Goal: Task Accomplishment & Management: Manage account settings

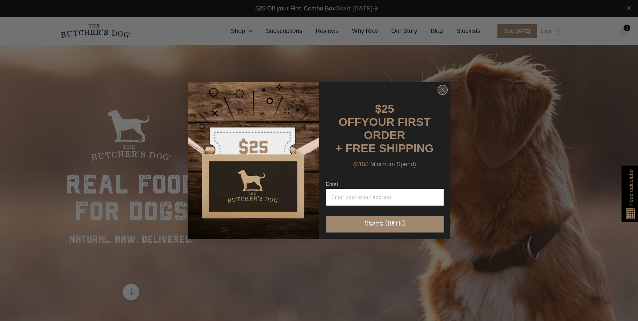
click at [442, 94] on circle "Close dialog" at bounding box center [442, 90] width 10 height 10
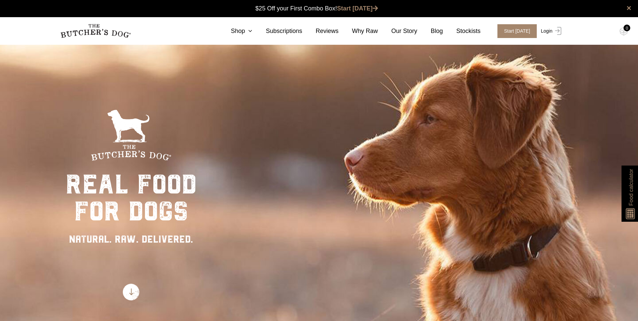
click at [550, 32] on link "Login" at bounding box center [550, 31] width 22 height 14
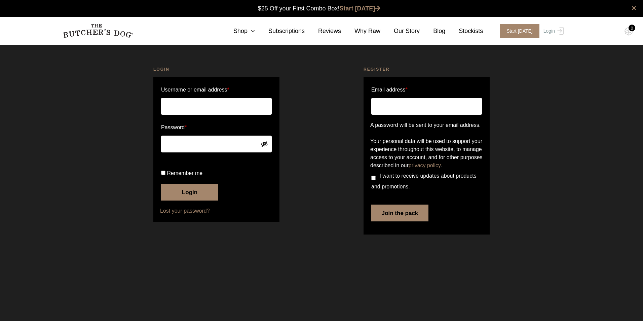
click at [180, 107] on input "Username or email address *" at bounding box center [216, 106] width 111 height 17
type input "[EMAIL_ADDRESS][DOMAIN_NAME]"
click at [161, 184] on button "Login" at bounding box center [189, 192] width 57 height 17
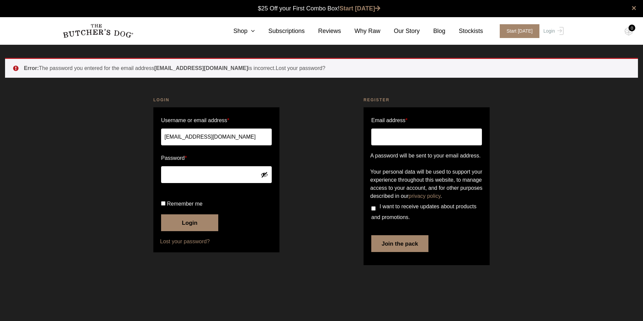
click at [201, 231] on button "Login" at bounding box center [189, 222] width 57 height 17
click at [161, 214] on button "Login" at bounding box center [189, 222] width 57 height 17
click at [263, 175] on button "Show password" at bounding box center [263, 174] width 7 height 7
click at [167, 206] on span "Remember me" at bounding box center [185, 204] width 36 height 6
click at [165, 205] on input "Remember me" at bounding box center [163, 203] width 4 height 4
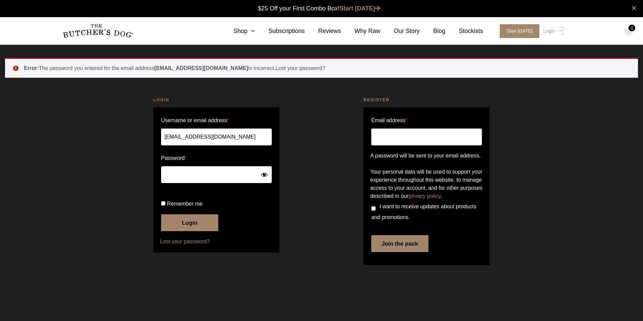
checkbox input "true"
click at [185, 231] on button "Login" at bounding box center [189, 222] width 57 height 17
click at [179, 245] on link "Lost your password?" at bounding box center [216, 241] width 113 height 8
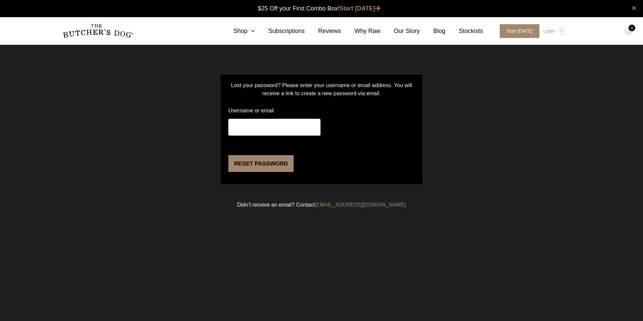
click at [272, 129] on input "Username or email" at bounding box center [274, 127] width 92 height 17
type input "[EMAIL_ADDRESS][DOMAIN_NAME]"
click at [265, 172] on button "Reset password" at bounding box center [260, 163] width 65 height 17
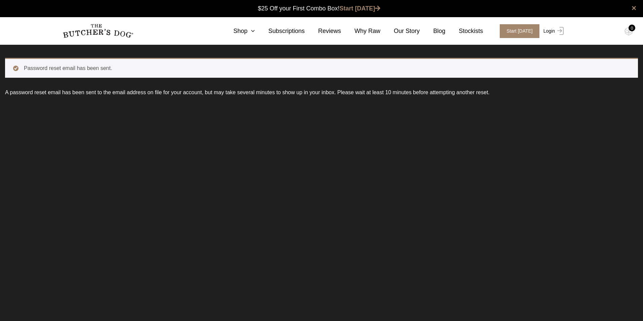
click at [555, 30] on img at bounding box center [559, 31] width 9 height 8
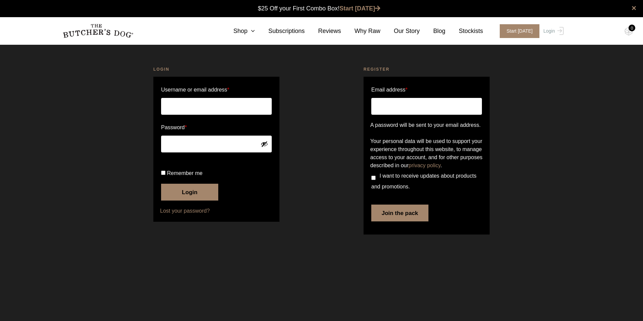
click at [182, 107] on input "Username or email address *" at bounding box center [216, 106] width 111 height 17
type input "d.kyp@hotmail.com"
click at [171, 176] on span "Remember me" at bounding box center [185, 173] width 36 height 6
click at [165, 175] on input "Remember me" at bounding box center [163, 172] width 4 height 4
checkbox input "true"
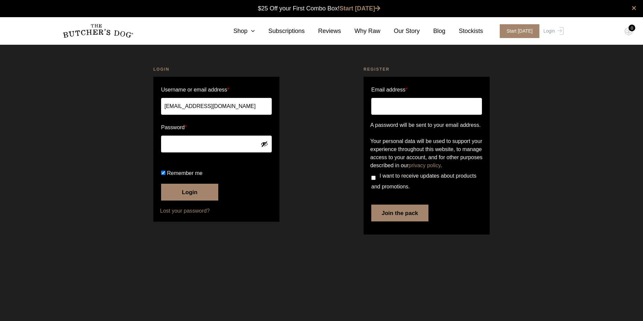
click at [168, 200] on button "Login" at bounding box center [189, 192] width 57 height 17
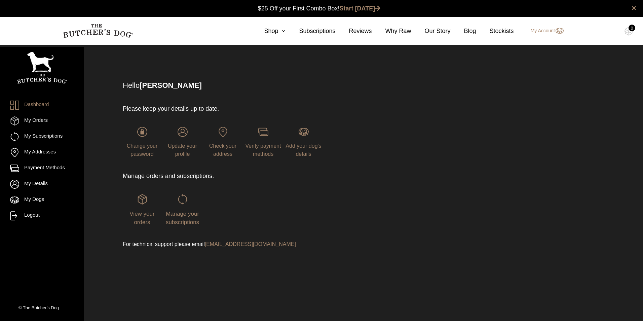
click at [187, 218] on div "Manage your subscriptions" at bounding box center [182, 210] width 39 height 32
click at [187, 205] on div "Manage your subscriptions" at bounding box center [182, 210] width 39 height 32
click at [182, 214] on span "Manage your subscriptions" at bounding box center [182, 217] width 33 height 15
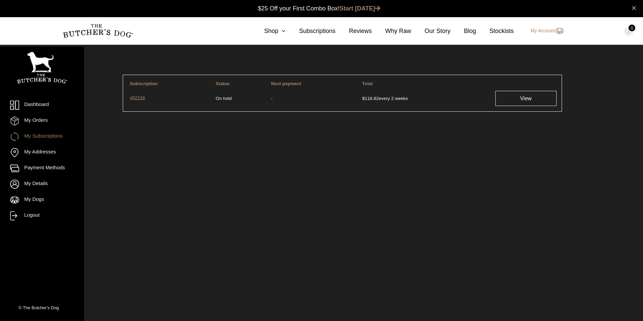
click at [141, 96] on link "#92156" at bounding box center [170, 98] width 80 height 8
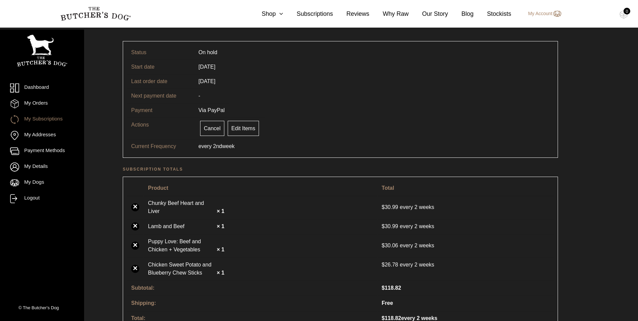
scroll to position [168, 0]
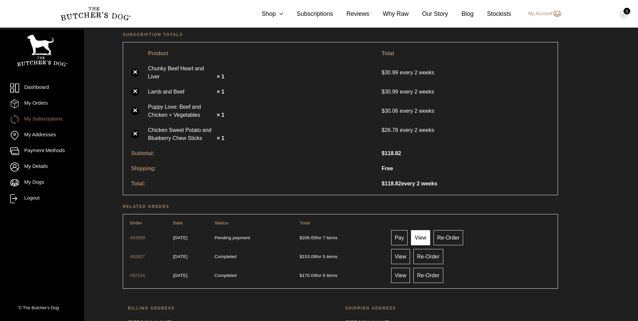
click at [429, 230] on link "View" at bounding box center [420, 237] width 19 height 15
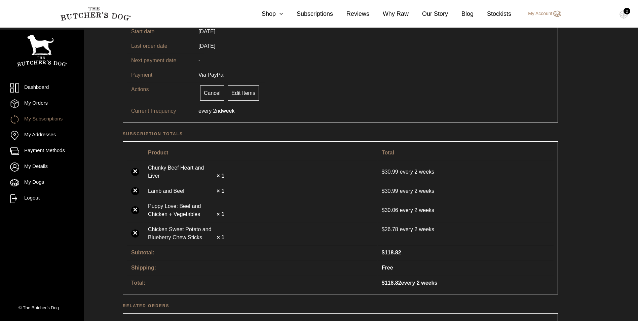
scroll to position [168, 0]
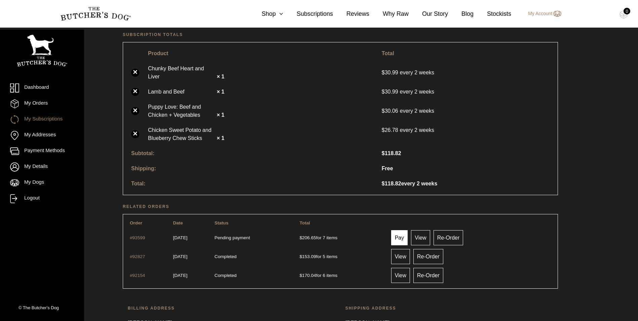
click at [408, 230] on link "Pay" at bounding box center [399, 237] width 17 height 15
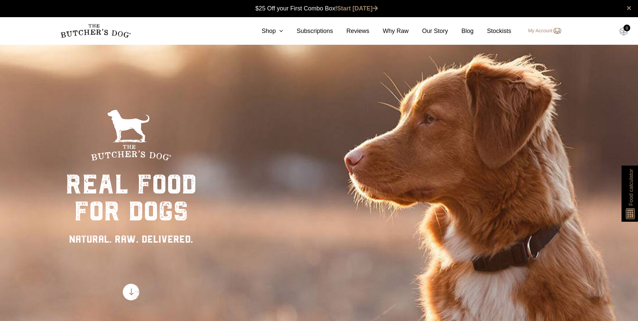
click at [626, 32] on img at bounding box center [623, 31] width 8 height 9
click at [545, 29] on link "My Account" at bounding box center [541, 31] width 40 height 8
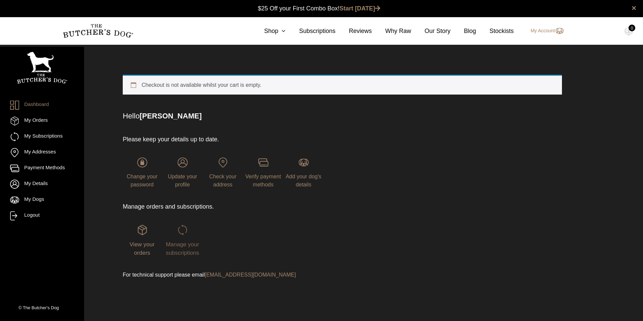
drag, startPoint x: 179, startPoint y: 245, endPoint x: 193, endPoint y: 246, distance: 13.8
click at [180, 245] on span "Manage your subscriptions" at bounding box center [182, 248] width 33 height 15
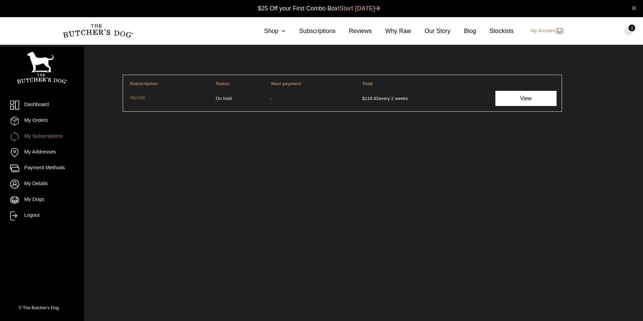
click at [527, 96] on link "View" at bounding box center [525, 98] width 61 height 15
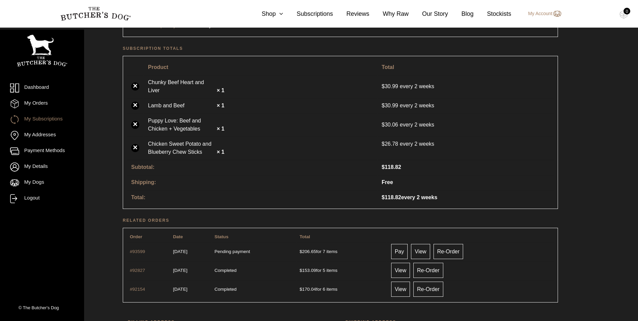
scroll to position [168, 0]
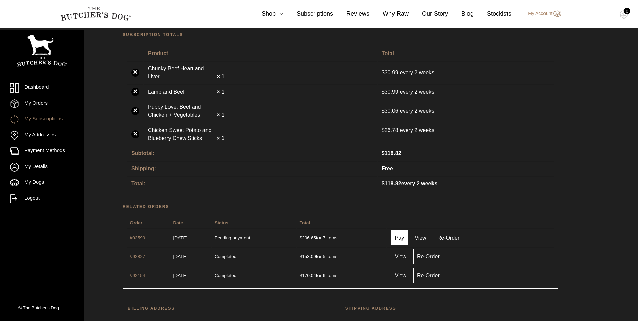
click at [405, 232] on link "Pay" at bounding box center [399, 237] width 17 height 15
click at [408, 230] on link "Pay" at bounding box center [399, 237] width 17 height 15
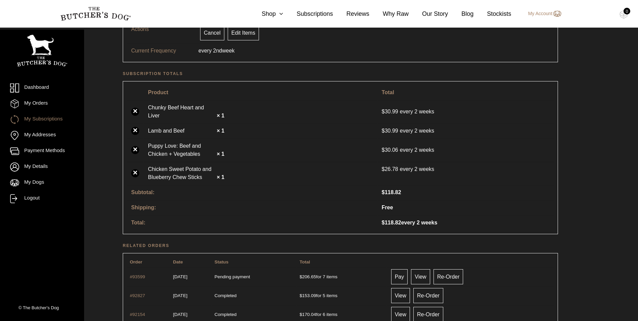
scroll to position [0, 0]
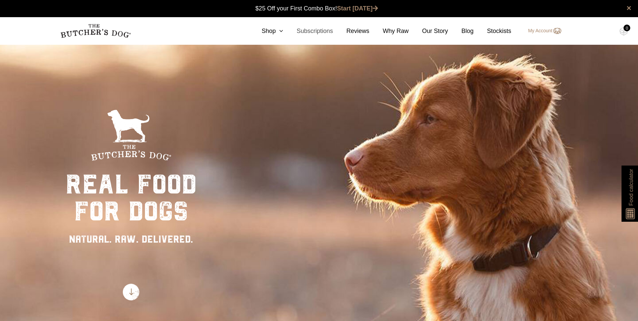
click at [325, 30] on link "Subscriptions" at bounding box center [308, 31] width 50 height 9
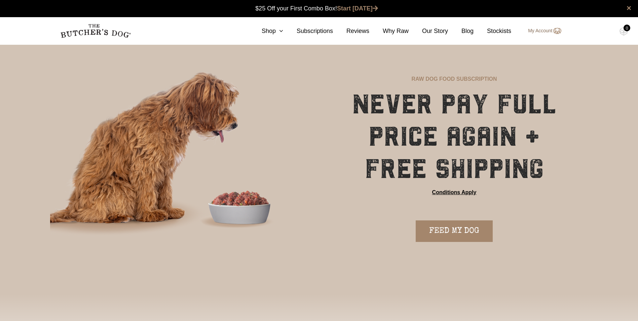
click at [542, 31] on link "My Account" at bounding box center [541, 31] width 40 height 8
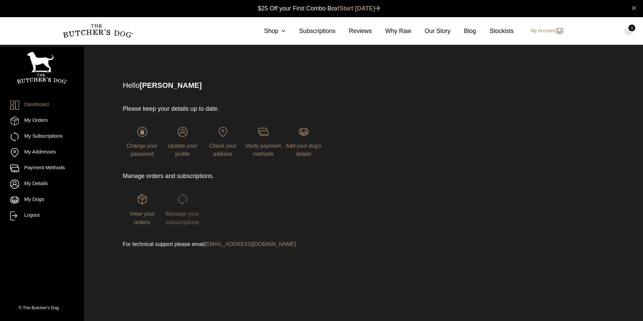
click at [182, 220] on span "Manage your subscriptions" at bounding box center [182, 217] width 33 height 15
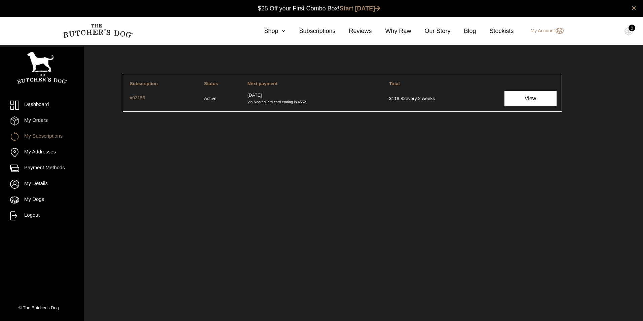
click at [519, 98] on link "View" at bounding box center [530, 98] width 52 height 15
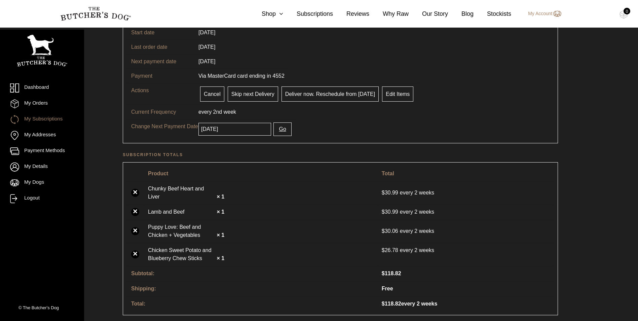
scroll to position [67, 0]
click at [388, 96] on link "Edit Items" at bounding box center [397, 94] width 31 height 15
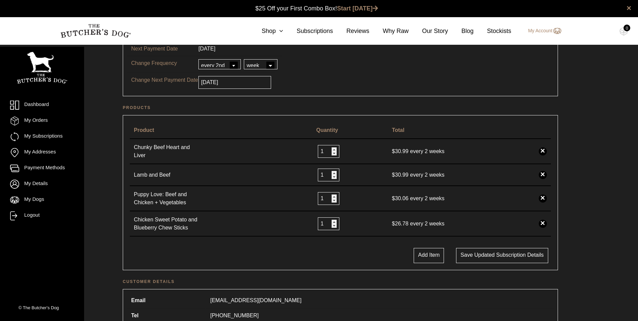
scroll to position [101, 0]
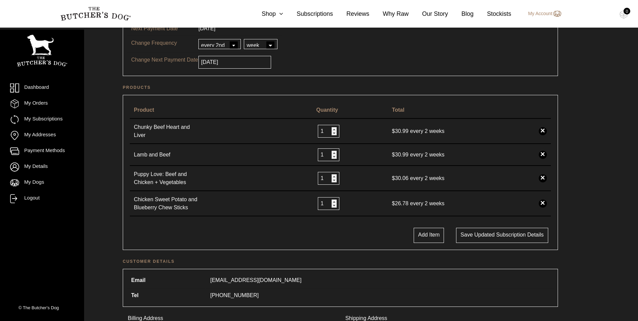
click at [541, 201] on link "×" at bounding box center [542, 203] width 8 height 8
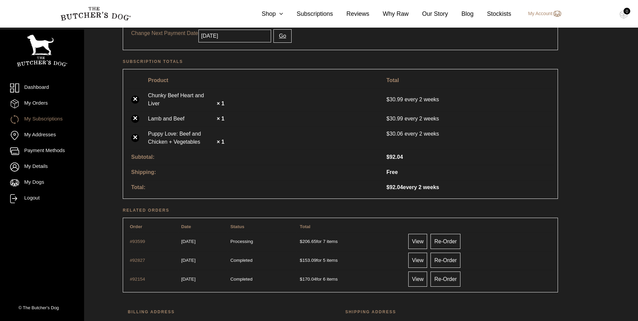
scroll to position [134, 0]
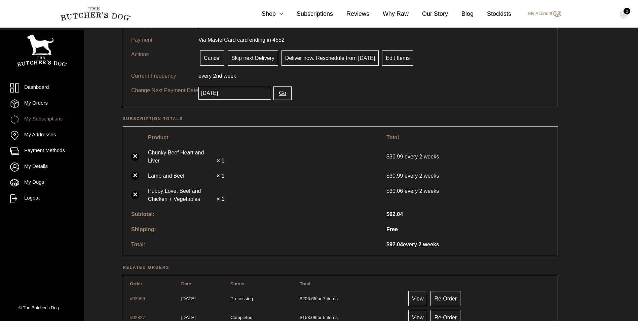
click at [224, 196] on strong "× 1" at bounding box center [220, 199] width 8 height 6
click at [221, 196] on strong "× 1" at bounding box center [220, 199] width 8 height 6
click at [393, 56] on link "Edit Items" at bounding box center [397, 57] width 31 height 15
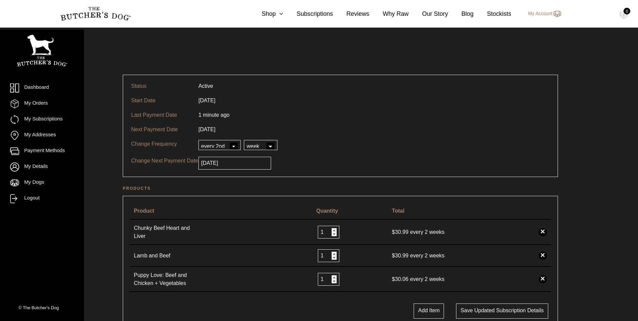
scroll to position [67, 0]
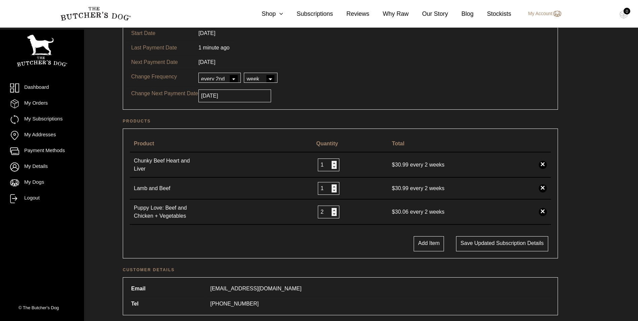
click at [335, 207] on input "2" at bounding box center [329, 211] width 22 height 13
type input "1"
click at [336, 210] on input "1" at bounding box center [329, 211] width 22 height 13
type input "2"
click at [335, 161] on input "2" at bounding box center [329, 164] width 22 height 13
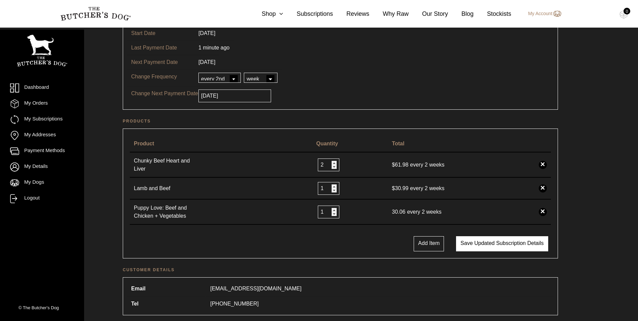
click at [496, 243] on button "Save updated subscription details" at bounding box center [502, 243] width 92 height 15
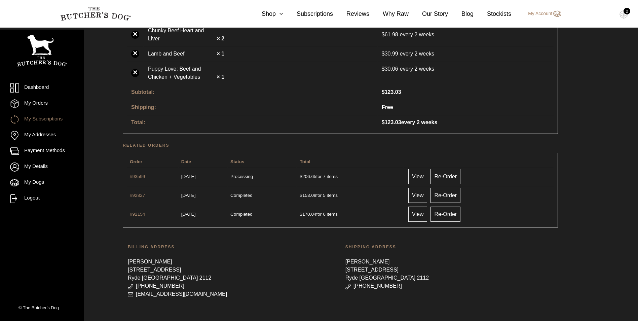
scroll to position [21, 0]
